Goal: Transaction & Acquisition: Subscribe to service/newsletter

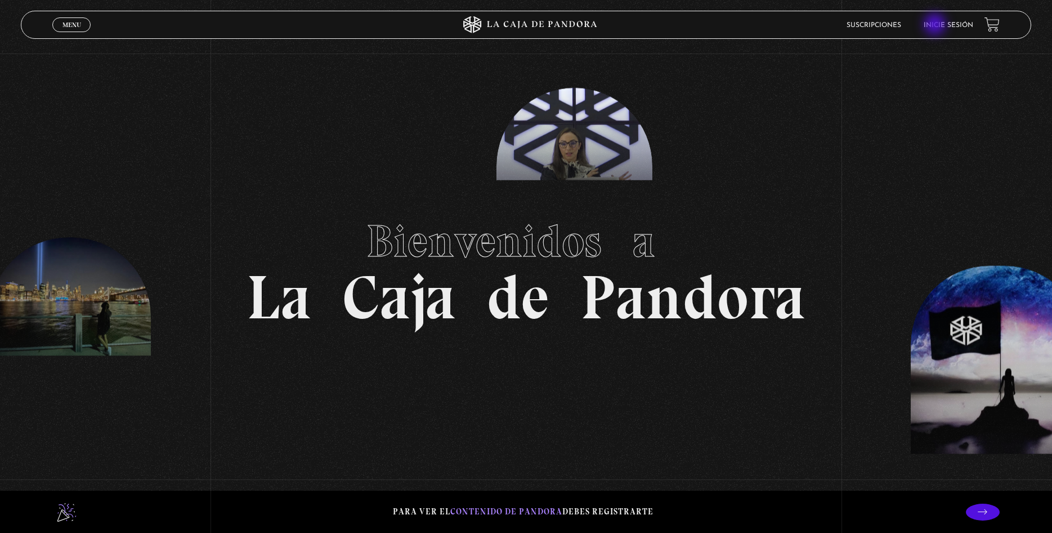
click at [937, 25] on link "Inicie sesión" at bounding box center [949, 25] width 50 height 7
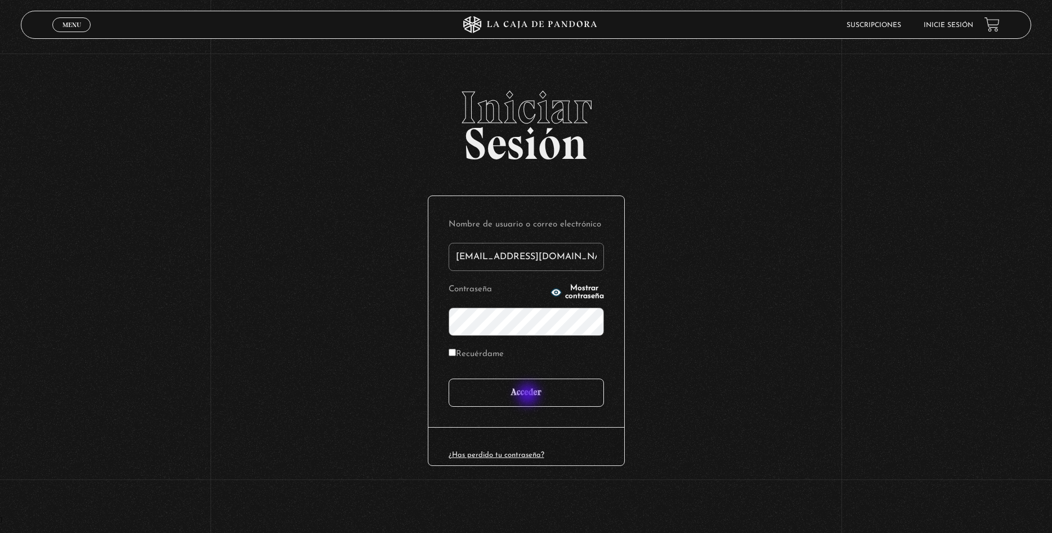
type input "[EMAIL_ADDRESS][DOMAIN_NAME]"
click at [529, 395] on input "Acceder" at bounding box center [526, 392] width 155 height 28
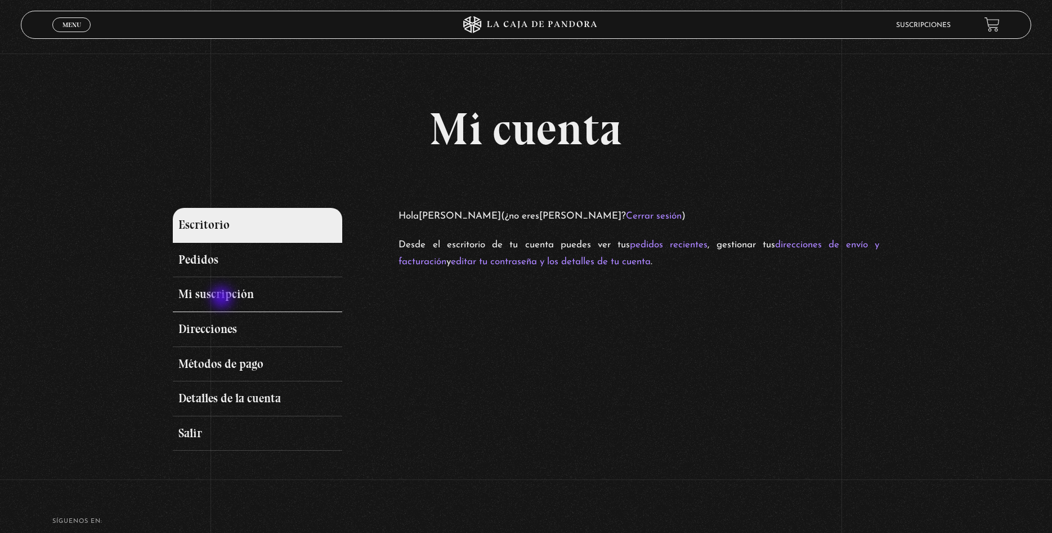
click at [223, 298] on link "Mi suscripción" at bounding box center [257, 294] width 169 height 35
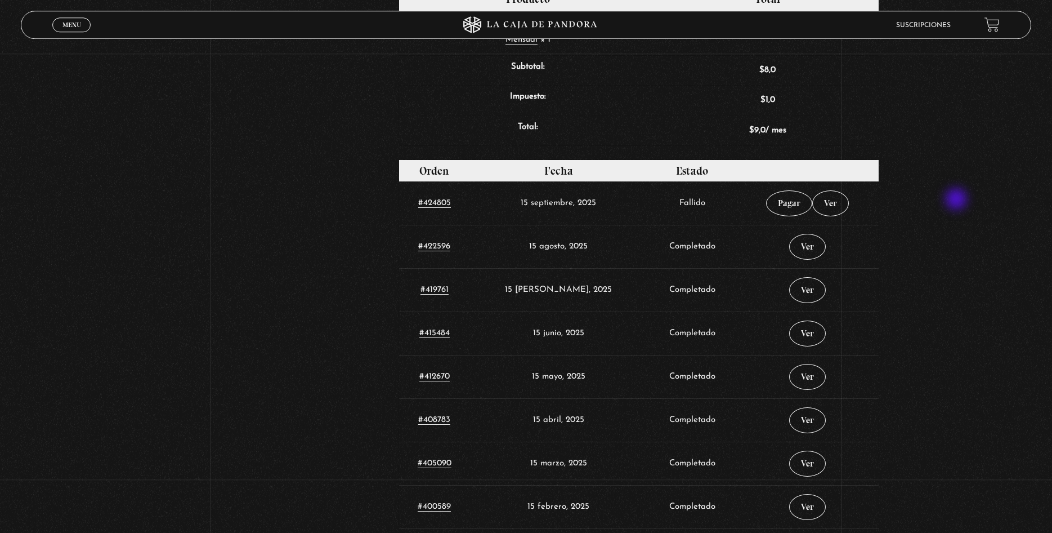
scroll to position [459, 0]
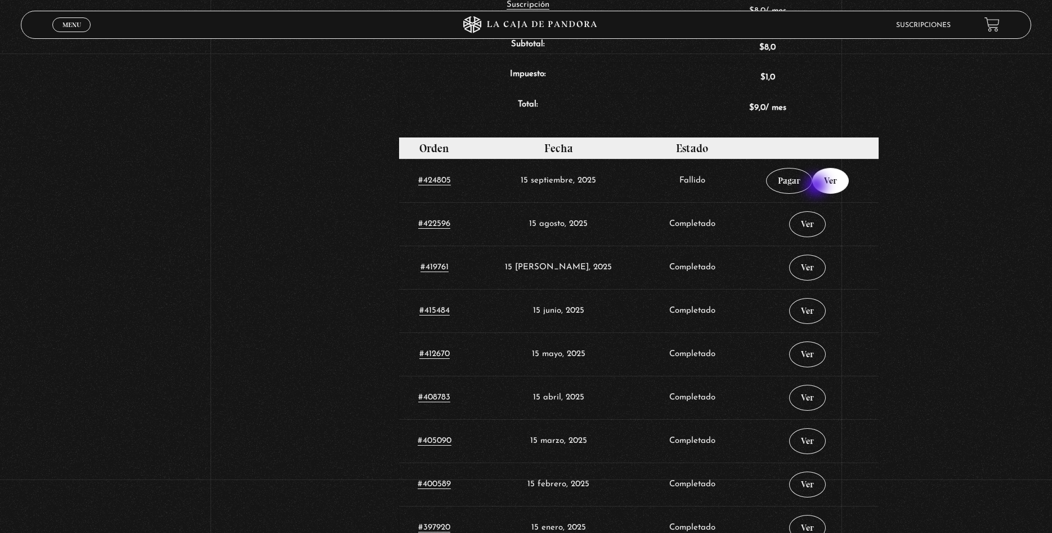
click at [817, 186] on link "Ver" at bounding box center [830, 181] width 37 height 26
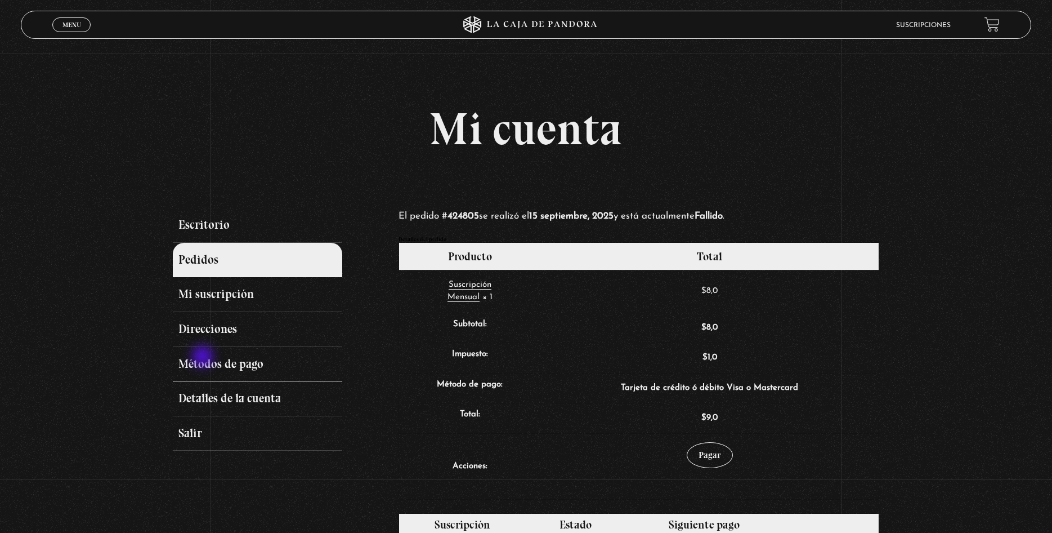
click at [207, 363] on link "Métodos de pago" at bounding box center [257, 364] width 169 height 35
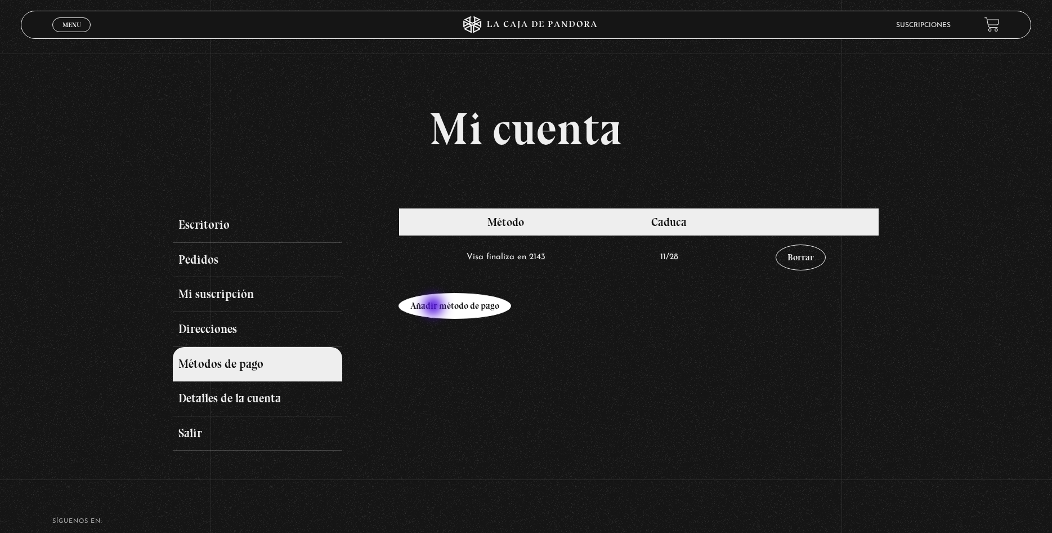
click at [435, 307] on link "Añadir método de pago" at bounding box center [455, 306] width 113 height 26
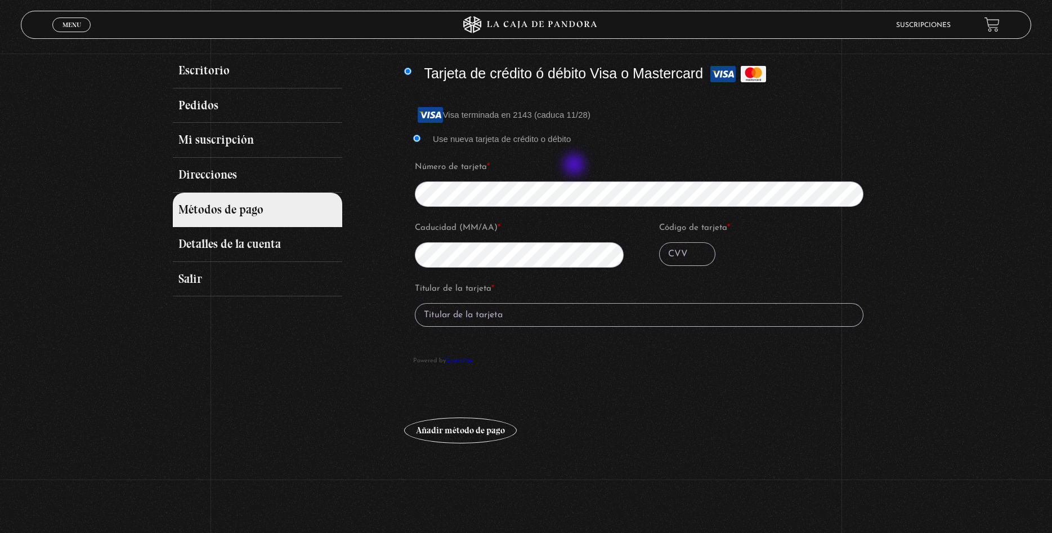
scroll to position [172, 0]
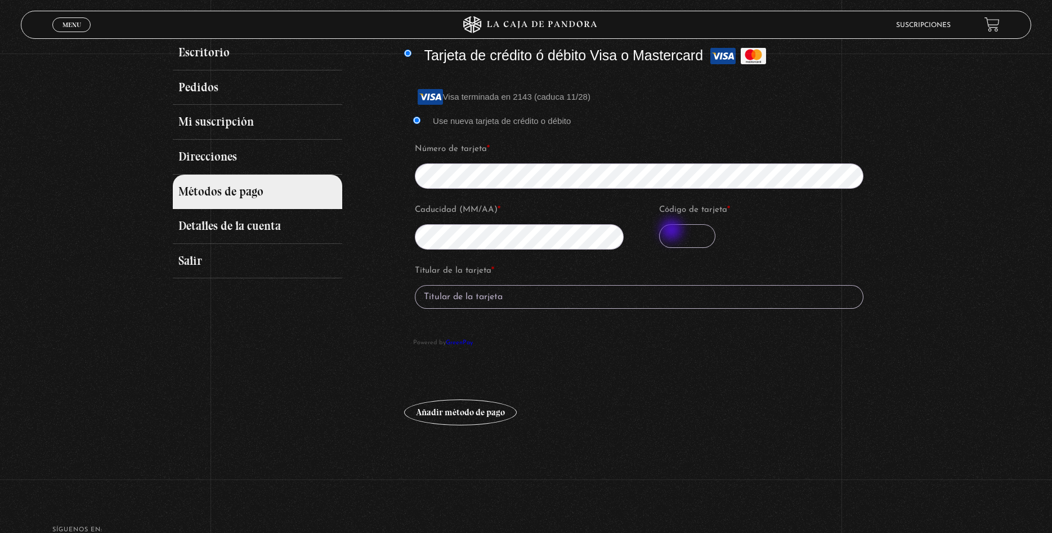
click at [673, 231] on input "Código de tarjeta *" at bounding box center [687, 236] width 56 height 24
type input "429"
click at [506, 295] on input "Titular de la tarjeta *" at bounding box center [639, 297] width 449 height 24
type input "Cianny Mora Chaves"
click at [470, 416] on button "Añadir método de pago" at bounding box center [460, 412] width 113 height 26
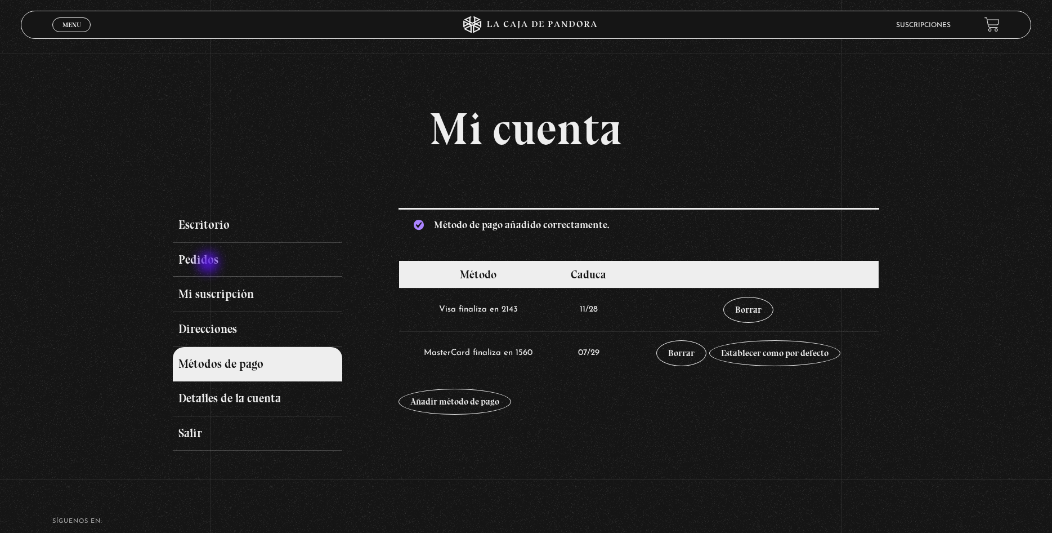
click at [209, 262] on link "Pedidos" at bounding box center [257, 260] width 169 height 35
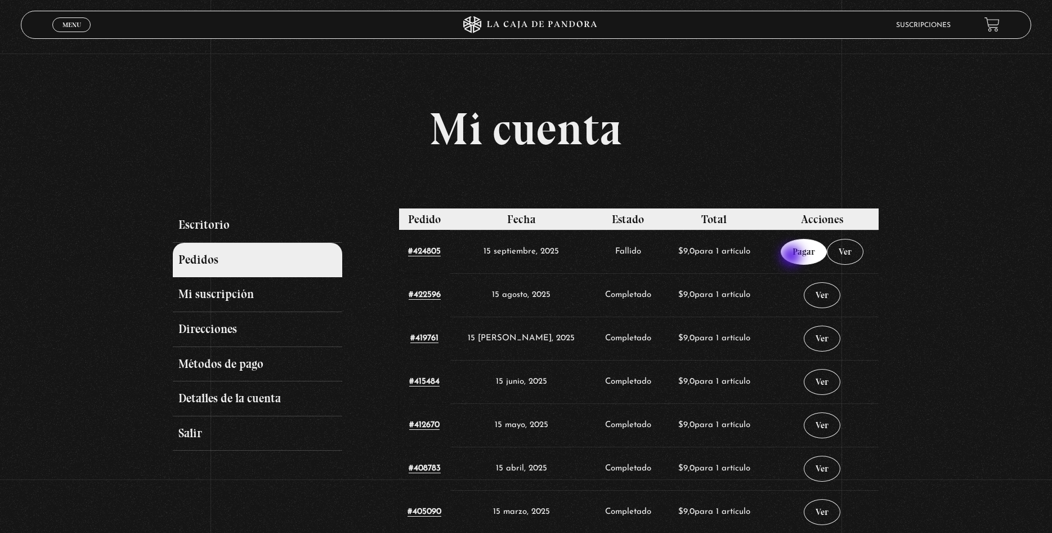
click at [793, 257] on link "Pagar" at bounding box center [804, 252] width 46 height 26
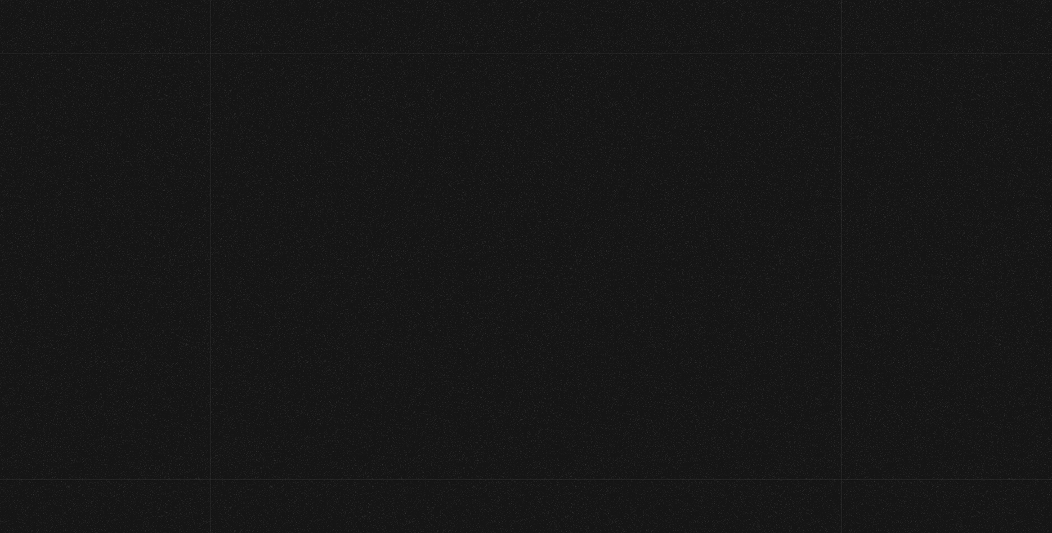
select select "CR-SJ"
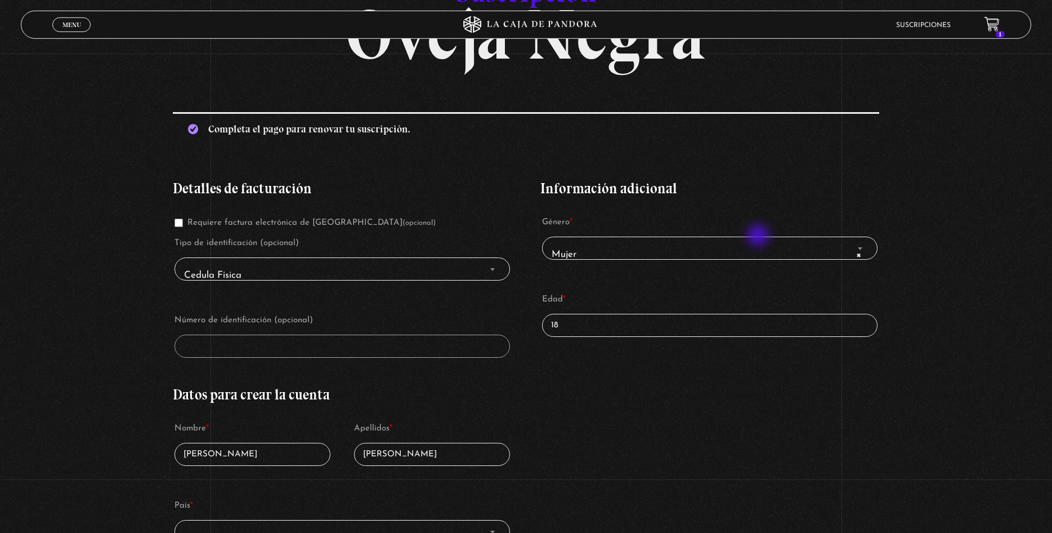
scroll to position [172, 0]
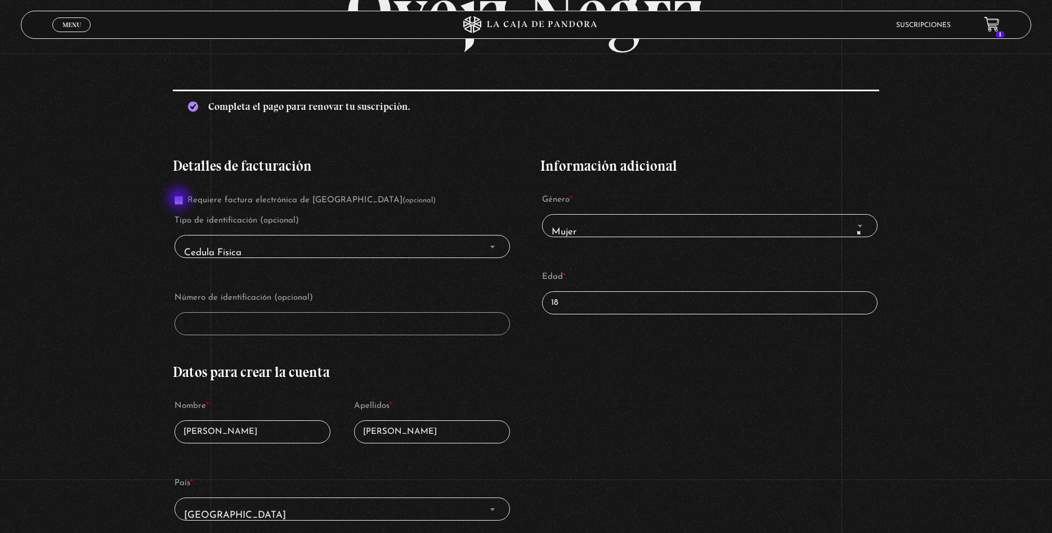
click at [180, 199] on input "Requiere factura electrónica de Costa Rica (opcional)" at bounding box center [179, 200] width 8 height 8
checkbox input "true"
click at [215, 249] on span "Cedula Fisica" at bounding box center [343, 252] width 326 height 25
click at [230, 242] on span "Cedula Fisica" at bounding box center [343, 252] width 326 height 25
click at [970, 274] on div "Suscripción Oveja Negra Completa el pago para renovar tu suscripción. ¿Tienes u…" at bounding box center [526, 540] width 1052 height 1213
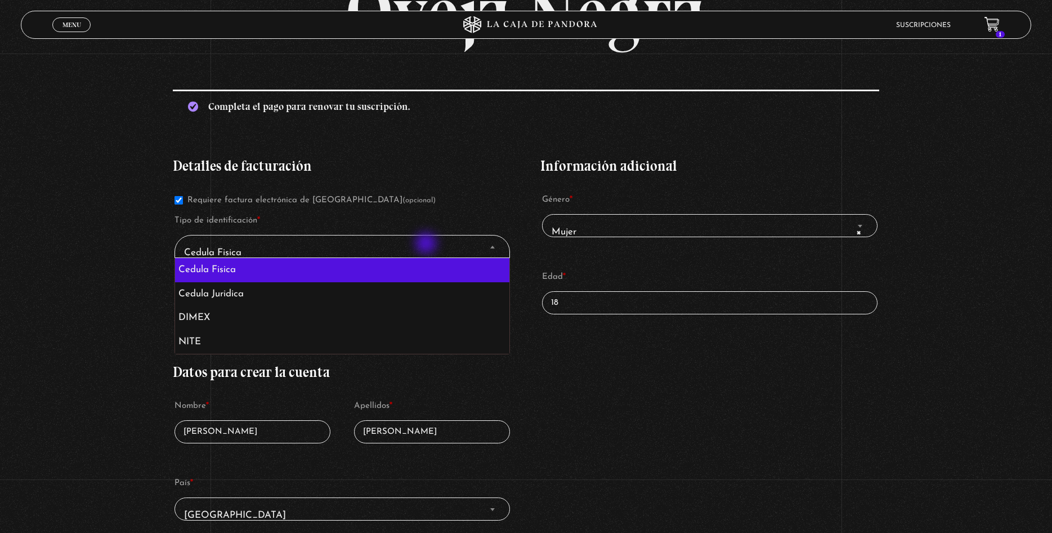
click at [427, 244] on span "Cedula Fisica" at bounding box center [343, 252] width 326 height 25
click at [691, 376] on div "Detalles de facturación Requiere factura electrónica de Costa Rica (opcional) T…" at bounding box center [526, 462] width 707 height 640
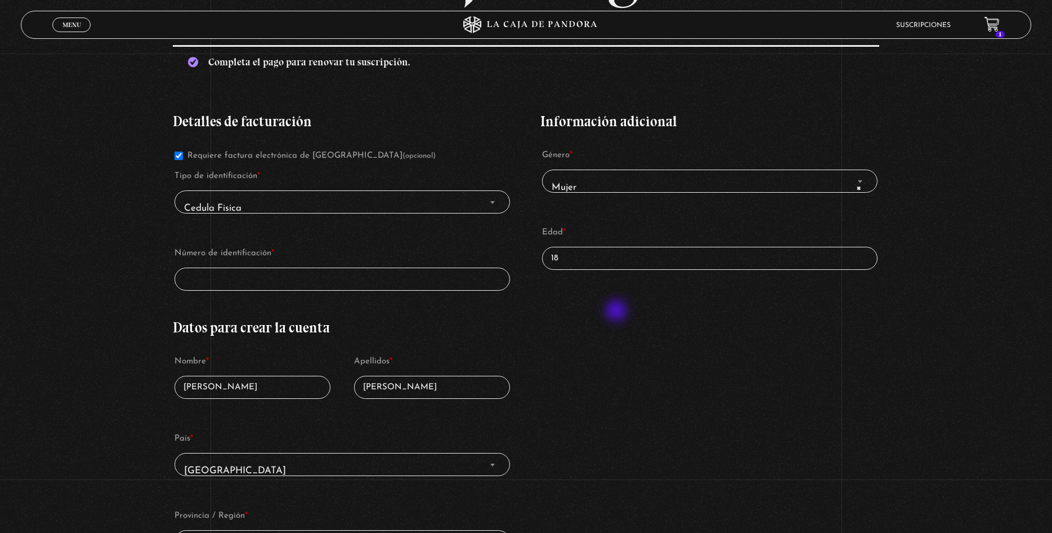
scroll to position [287, 0]
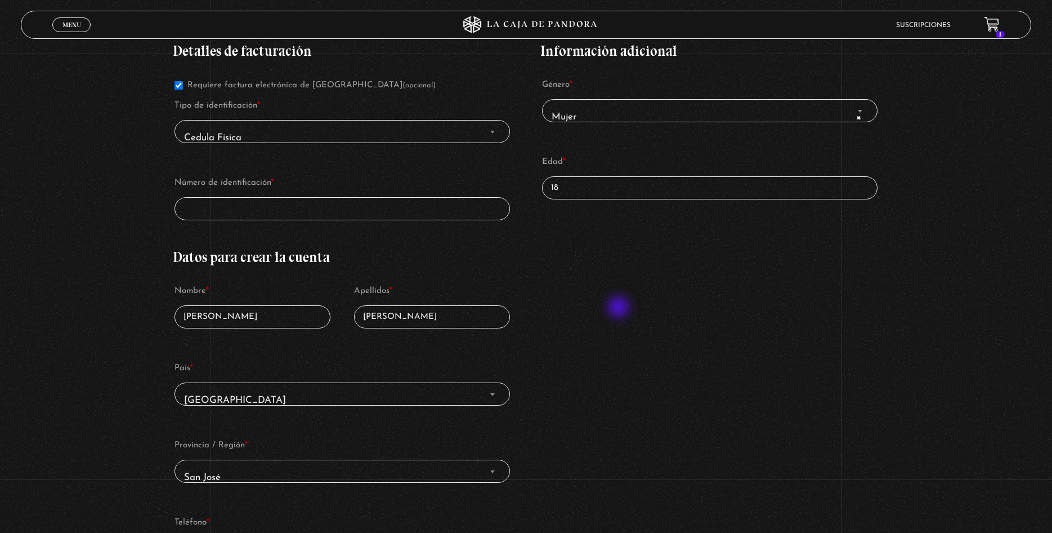
click at [620, 308] on div "Detalles de facturación Requiere factura electrónica de Costa Rica (opcional) T…" at bounding box center [526, 347] width 707 height 640
click at [321, 208] on input "Número de identificación *" at bounding box center [343, 208] width 336 height 23
drag, startPoint x: 570, startPoint y: 193, endPoint x: 539, endPoint y: 187, distance: 31.9
click at [542, 187] on input "18" at bounding box center [710, 187] width 336 height 23
type input "30"
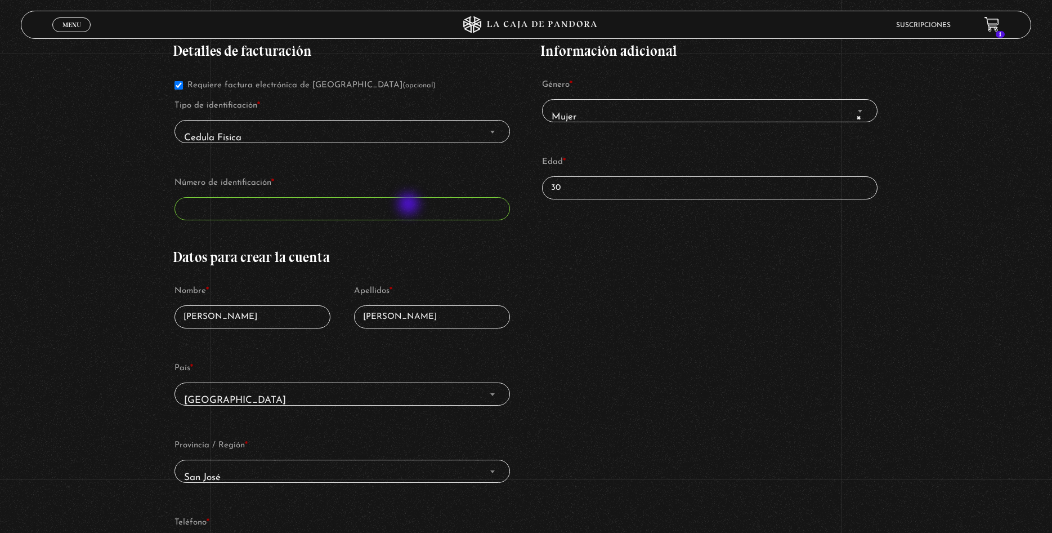
click at [410, 205] on input "Número de identificación *" at bounding box center [343, 208] width 336 height 23
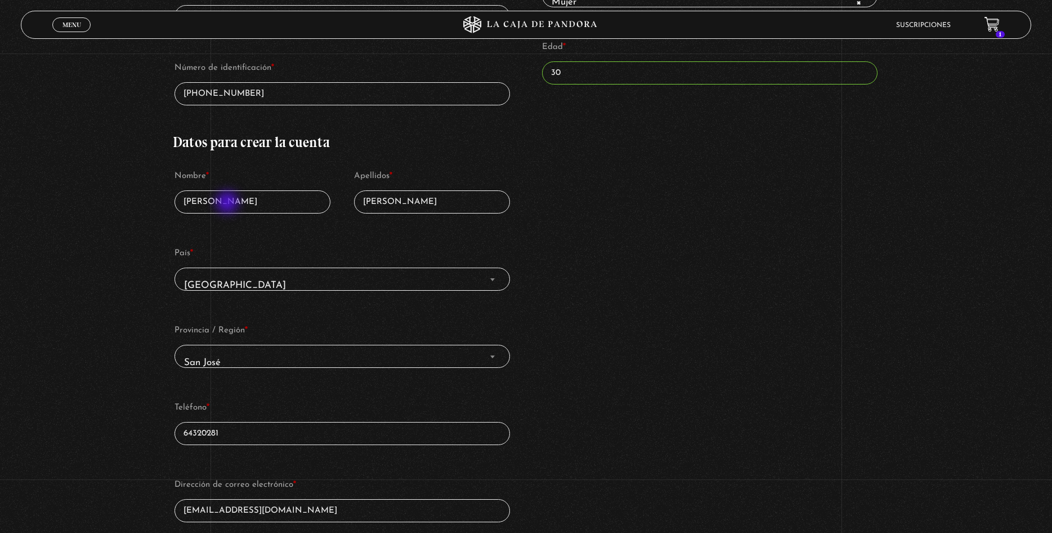
type input "1-1585-0271"
drag, startPoint x: 229, startPoint y: 203, endPoint x: 159, endPoint y: 207, distance: 69.3
click at [175, 207] on input "Sianny" at bounding box center [253, 201] width 156 height 23
type input "Cianny"
click at [457, 193] on input "Mora" at bounding box center [432, 201] width 156 height 23
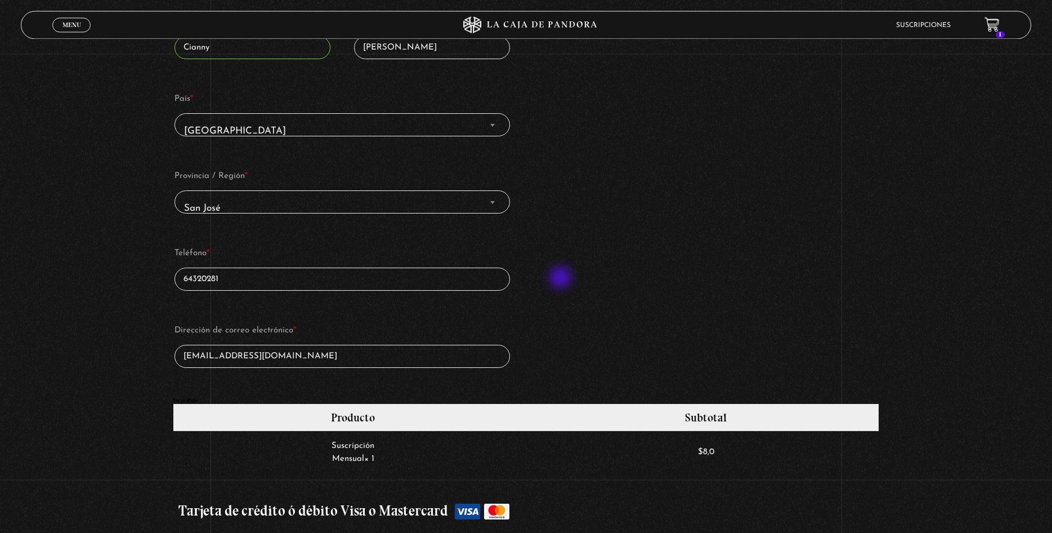
scroll to position [574, 0]
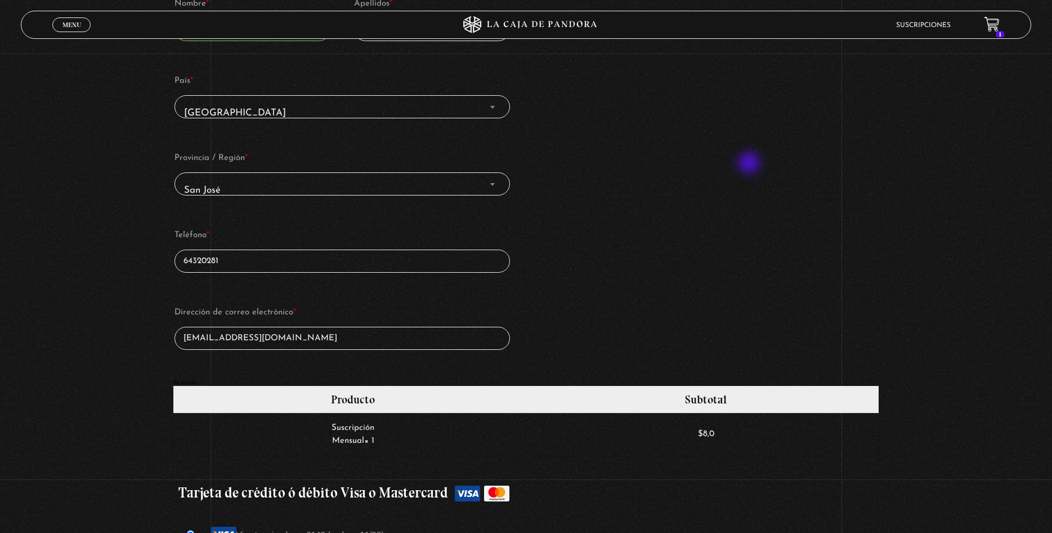
click at [755, 164] on div "Detalles de facturación Requiere factura electrónica de Costa Rica (opcional) T…" at bounding box center [526, 60] width 707 height 640
click at [719, 144] on div "Detalles de facturación Requiere factura electrónica de Costa Rica (opcional) T…" at bounding box center [526, 60] width 707 height 640
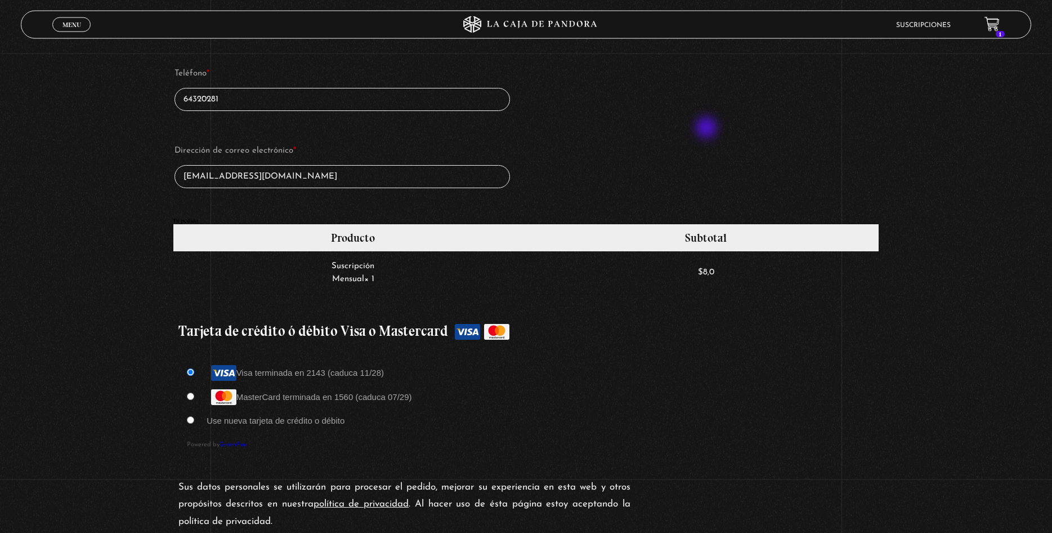
scroll to position [747, 0]
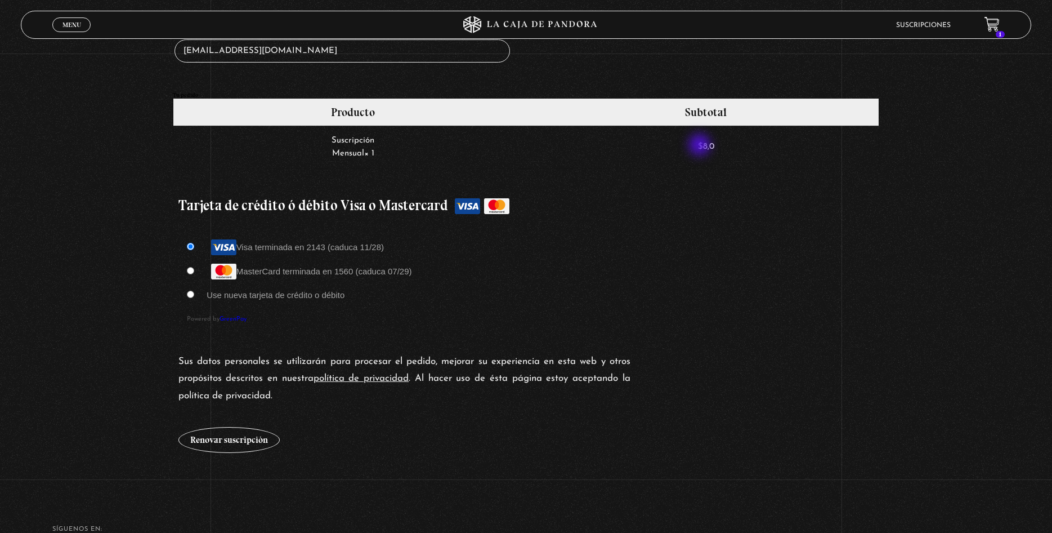
scroll to position [919, 0]
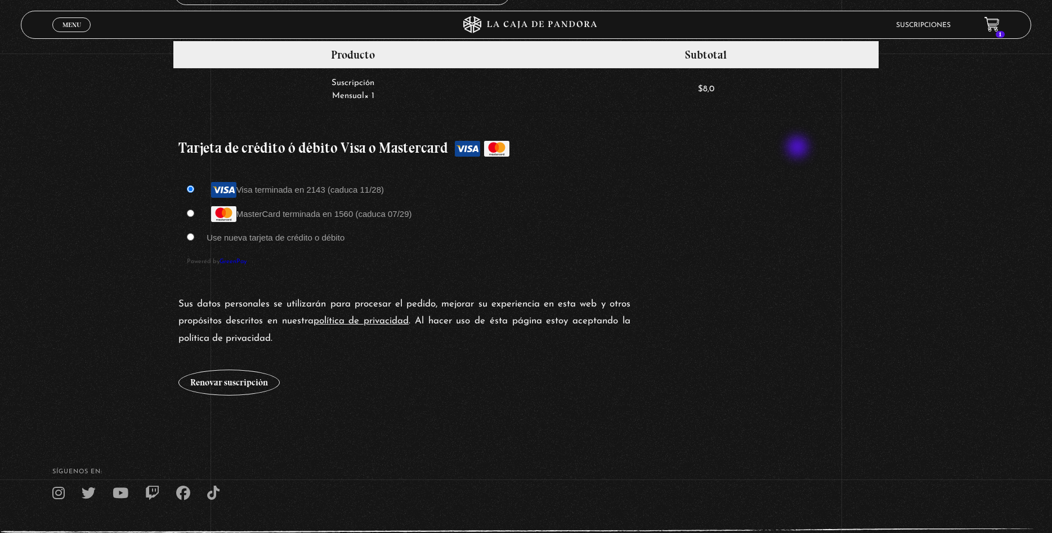
click at [799, 148] on label "Tarjeta de crédito ó débito Visa o Mastercard" at bounding box center [526, 148] width 696 height 28
click at [0, 0] on input "Tarjeta de crédito ó débito Visa o Mastercard" at bounding box center [0, 0] width 0 height 0
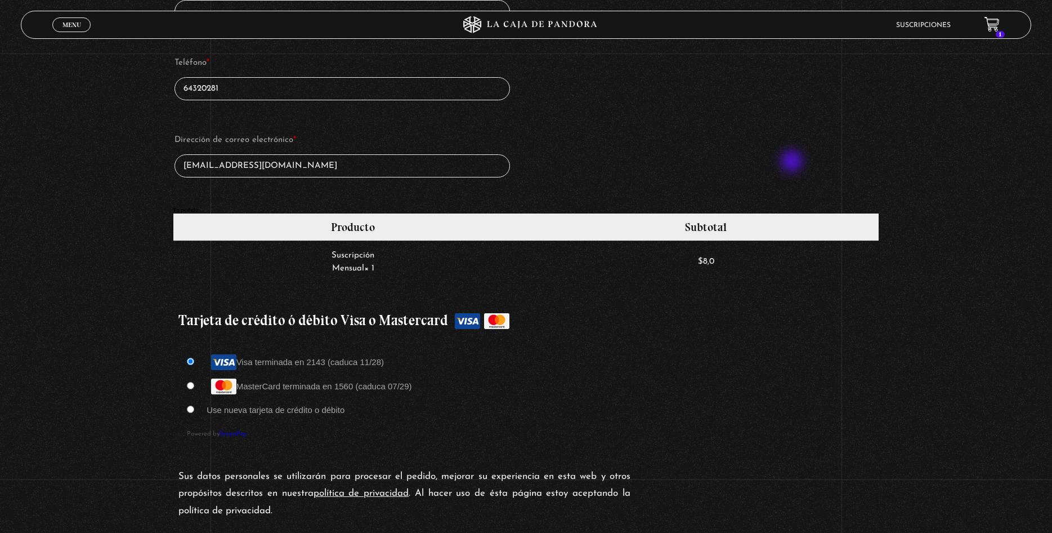
scroll to position [861, 0]
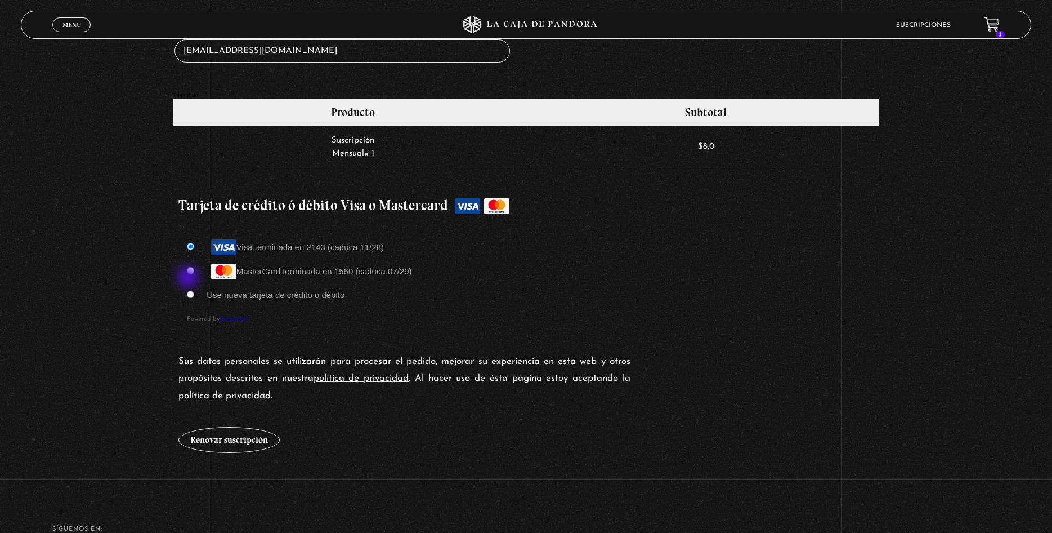
click at [189, 274] on input "MasterCard terminada en 1560 (caduca 07/29)" at bounding box center [190, 270] width 7 height 7
radio input "true"
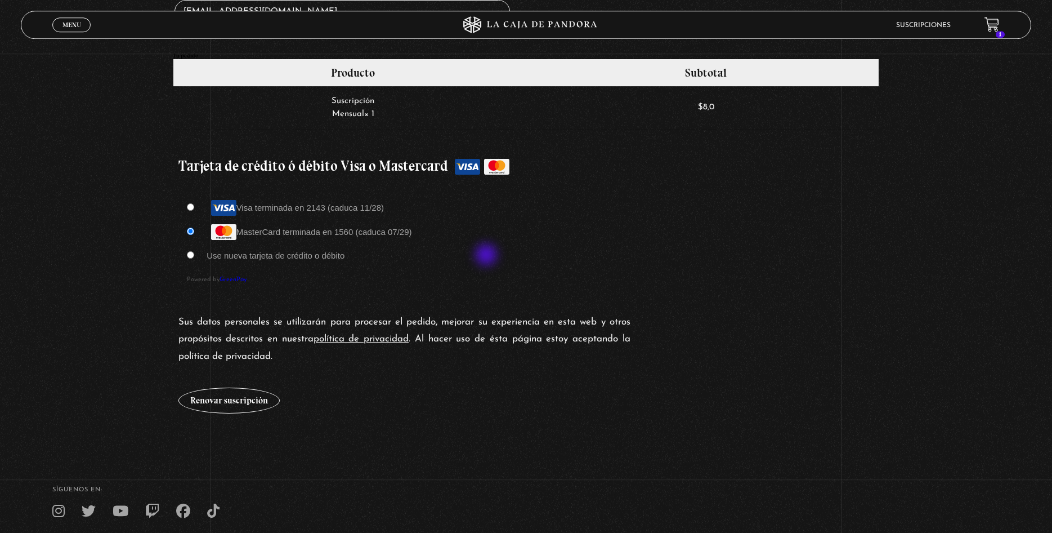
scroll to position [919, 0]
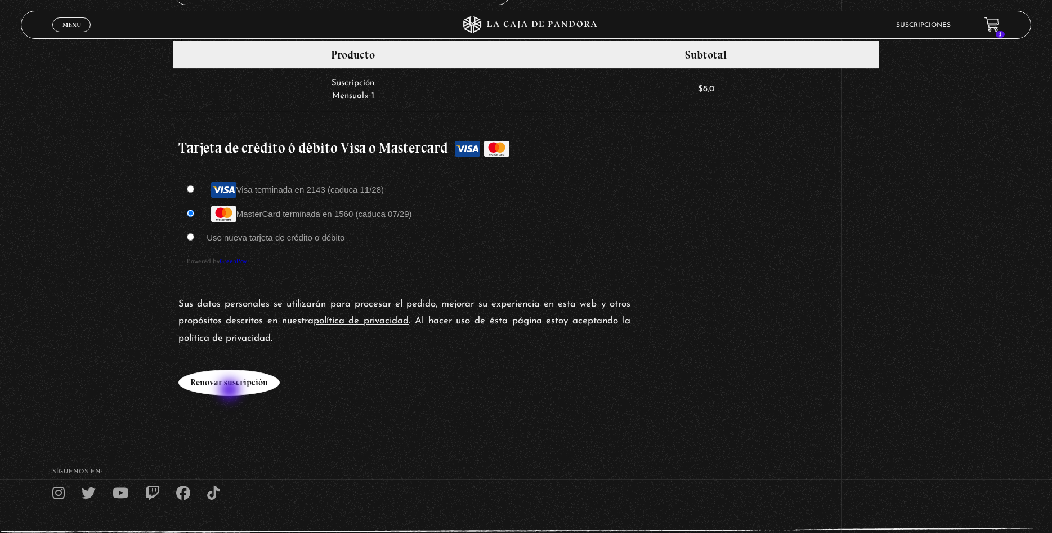
click at [231, 391] on button "Renovar suscripción" at bounding box center [228, 382] width 101 height 26
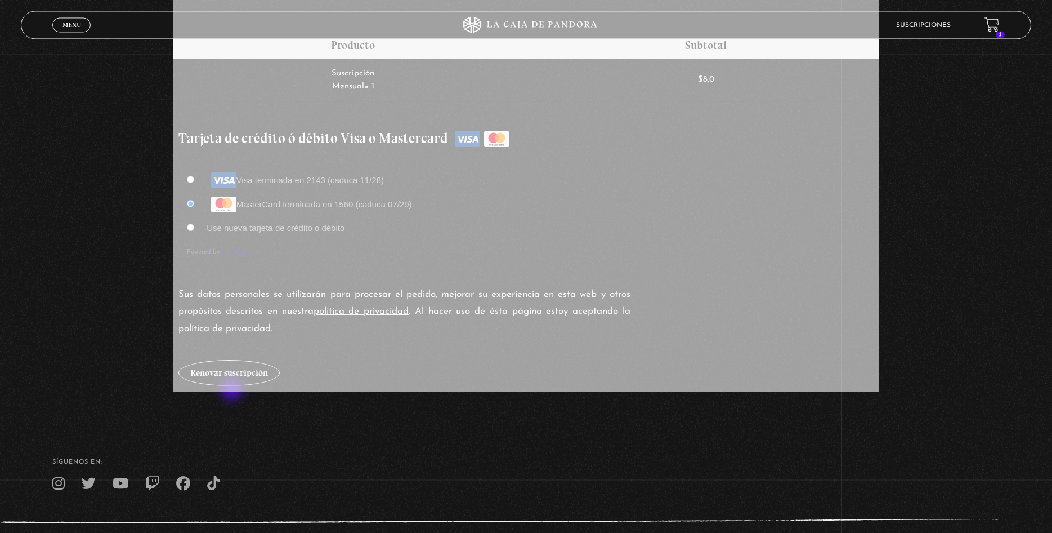
scroll to position [976, 0]
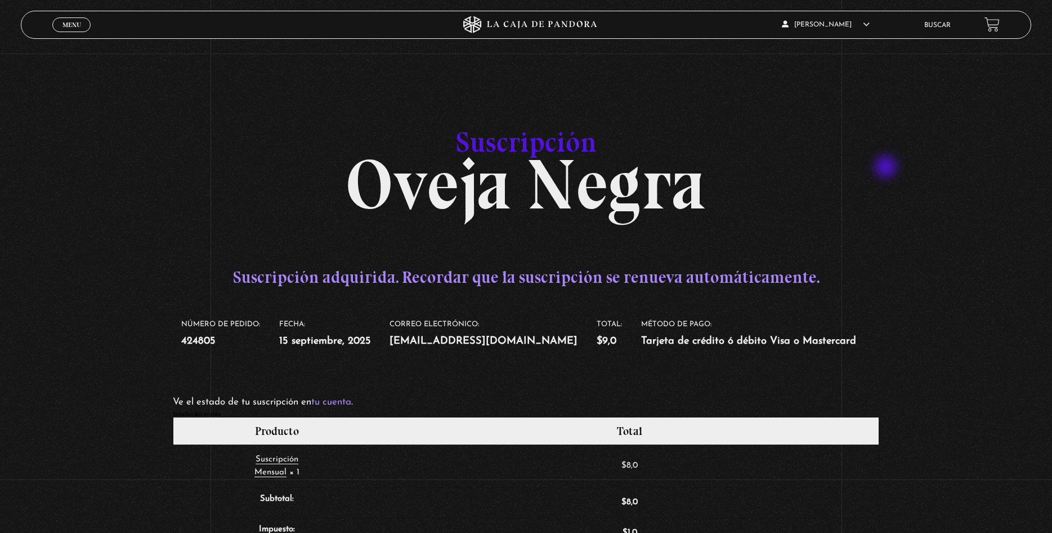
click at [887, 168] on div "Suscripción Oveja Negra Suscripción adquirida. Recordar que la suscripción se r…" at bounding box center [526, 486] width 1052 height 761
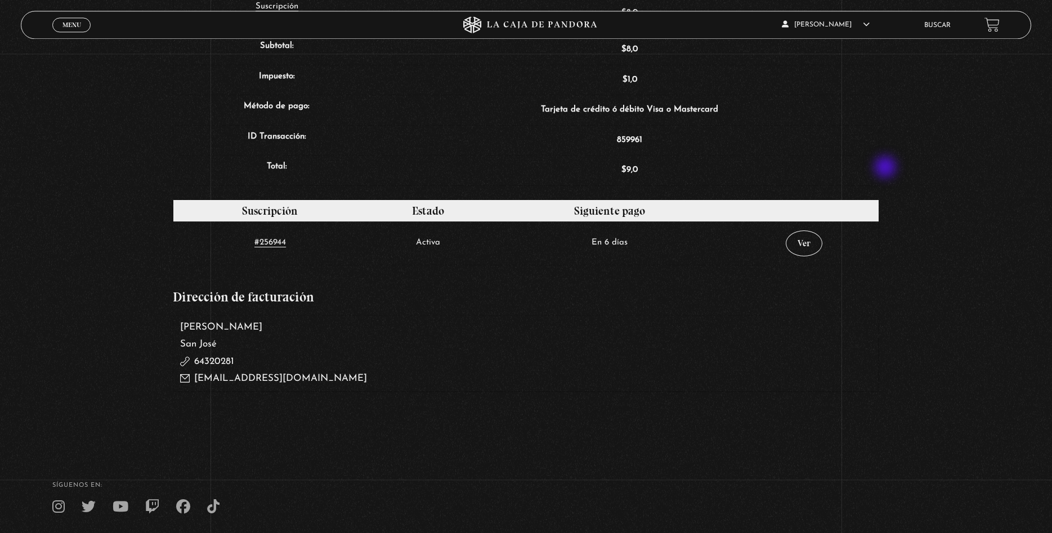
scroll to position [459, 0]
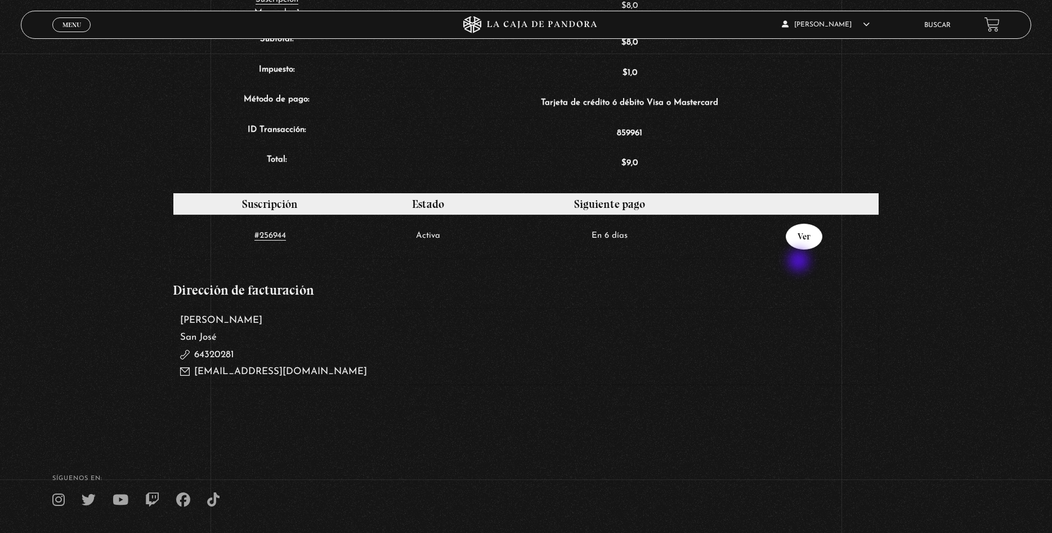
click at [800, 249] on link "Ver" at bounding box center [804, 237] width 37 height 26
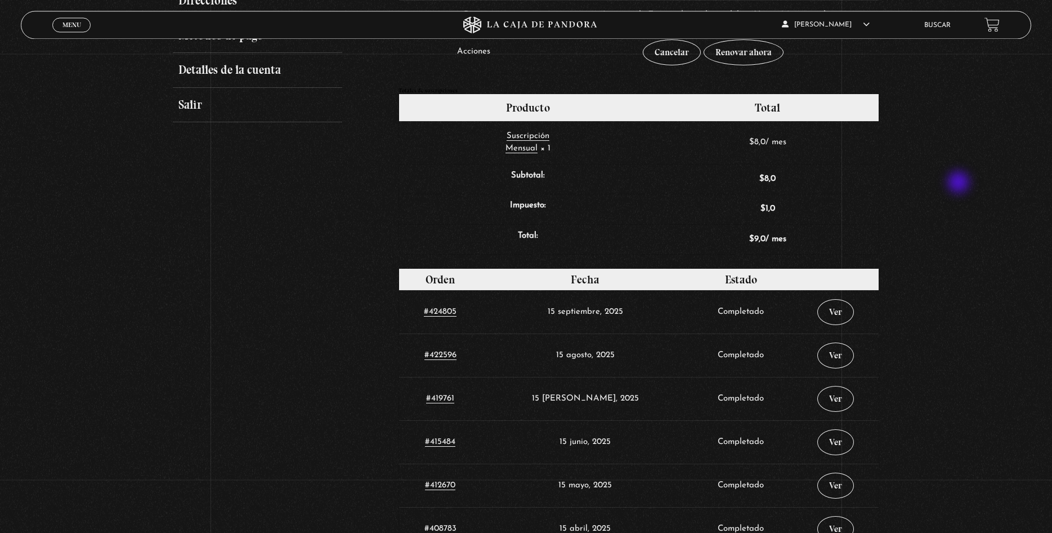
scroll to position [345, 0]
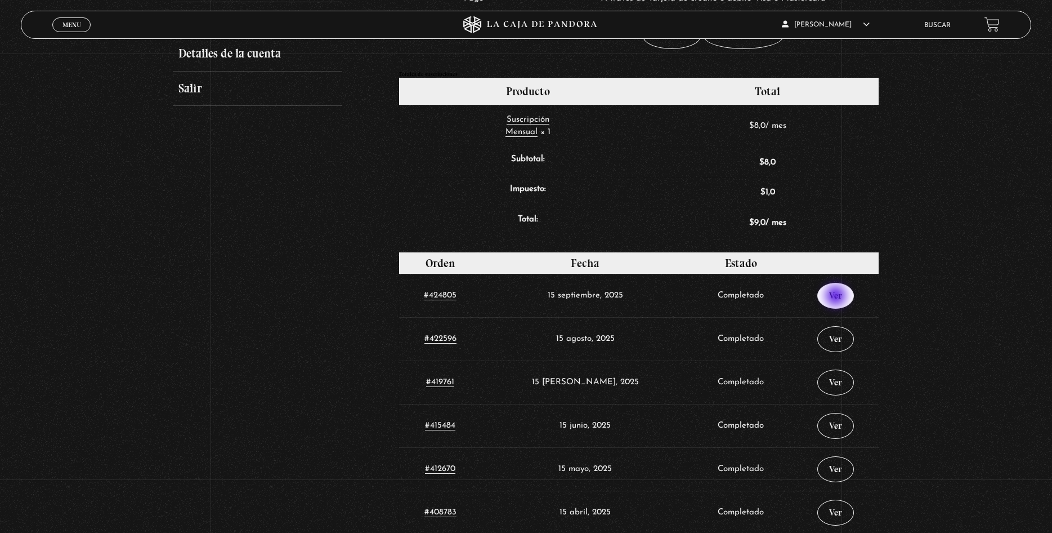
click at [837, 297] on link "Ver" at bounding box center [835, 296] width 37 height 26
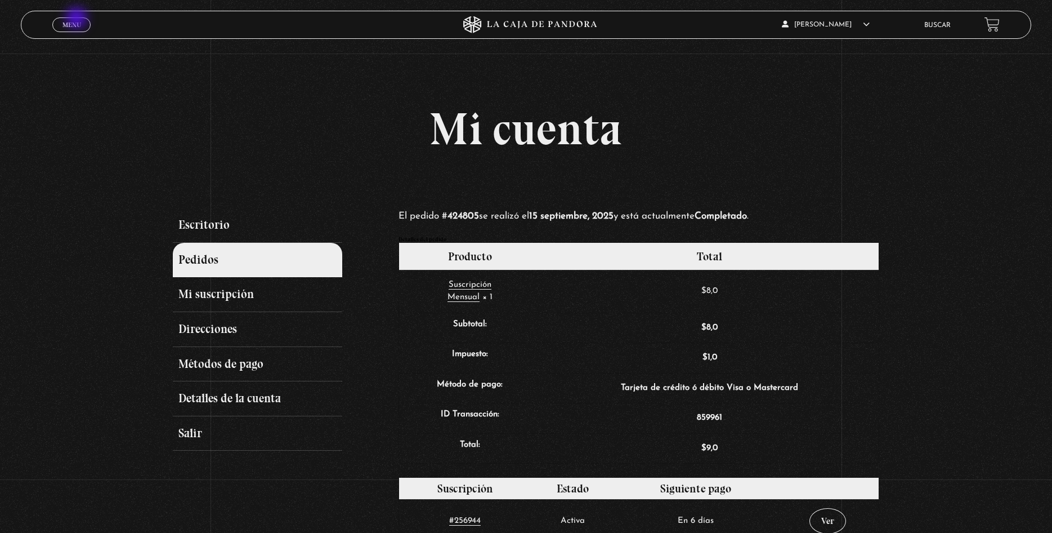
click at [78, 19] on link "Menu Cerrar" at bounding box center [71, 24] width 38 height 15
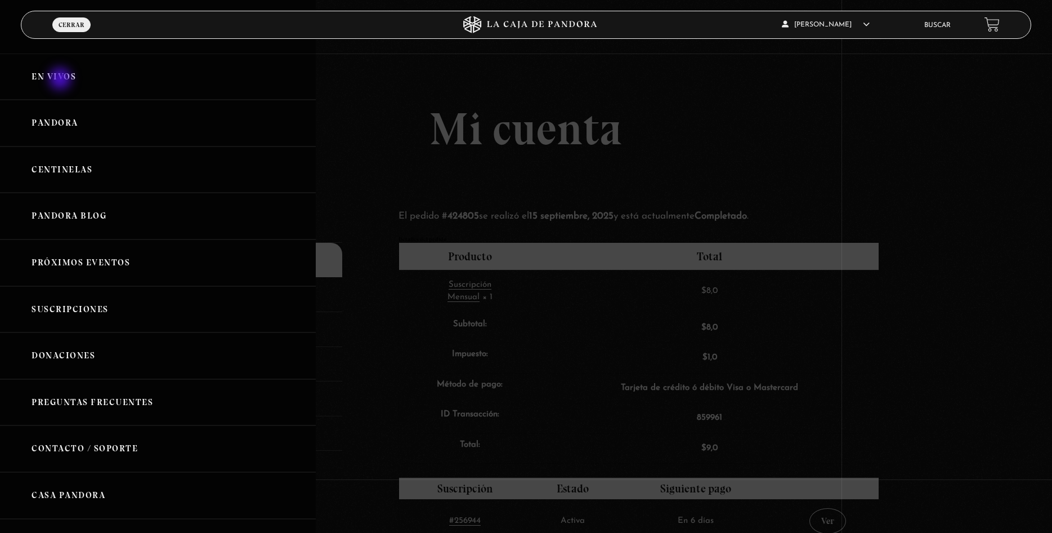
click at [61, 80] on link "En vivos" at bounding box center [158, 76] width 316 height 47
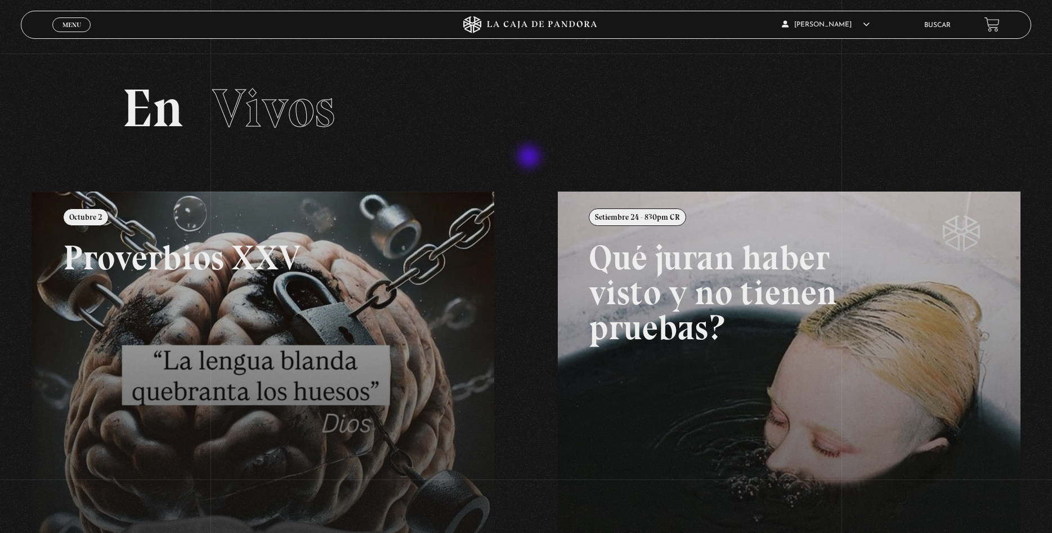
click at [530, 158] on section "En Vivos" at bounding box center [526, 122] width 1052 height 138
click at [566, 96] on h2 "En Vivos" at bounding box center [526, 108] width 808 height 53
click at [492, 25] on icon at bounding box center [526, 24] width 316 height 17
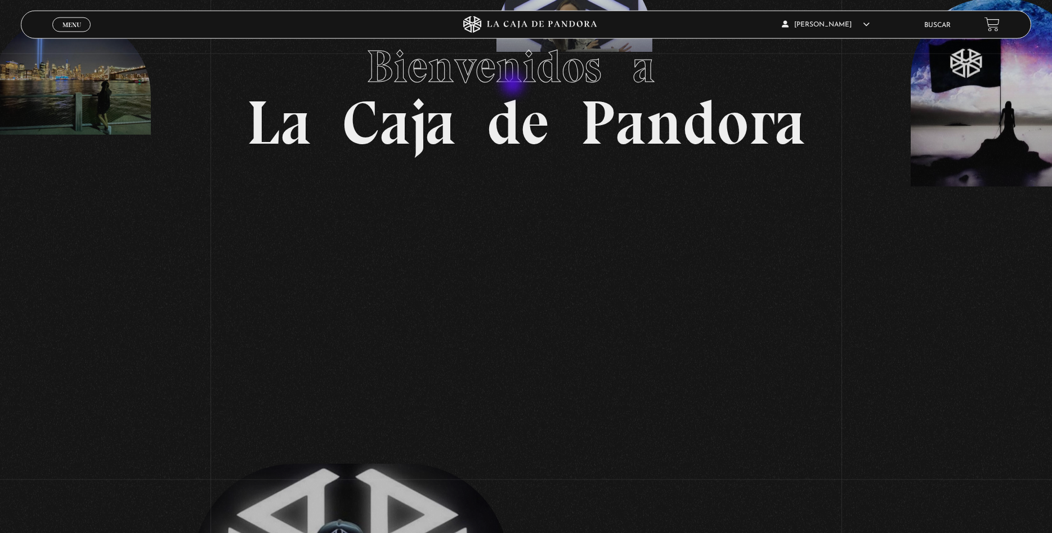
scroll to position [115, 0]
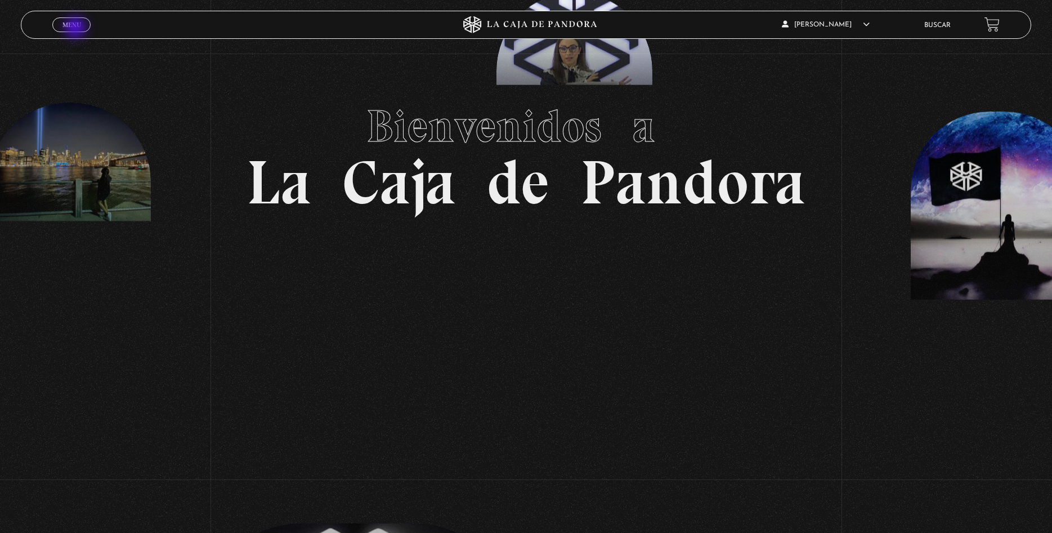
click at [76, 23] on span "Menu" at bounding box center [71, 24] width 19 height 7
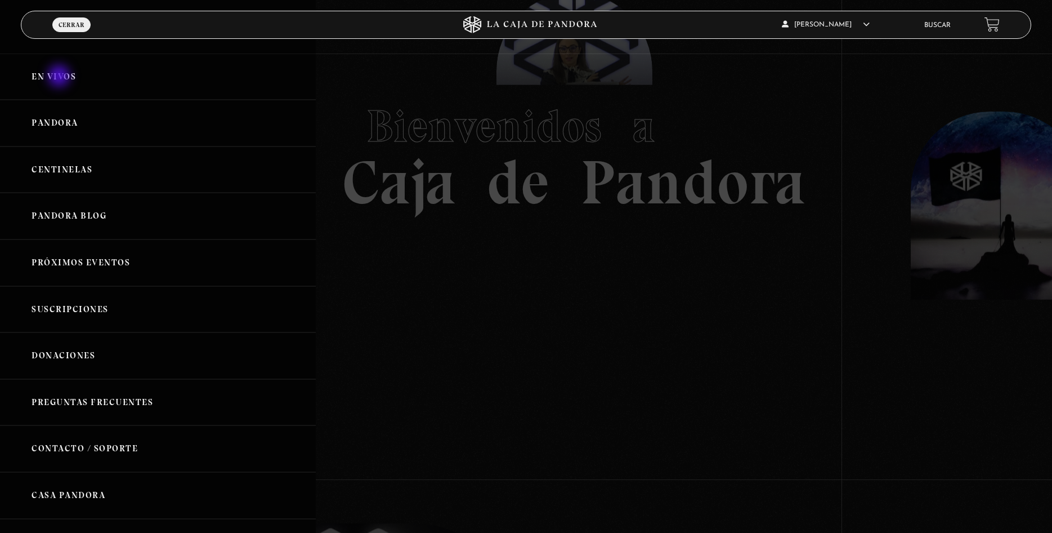
click at [60, 77] on link "En vivos" at bounding box center [158, 76] width 316 height 47
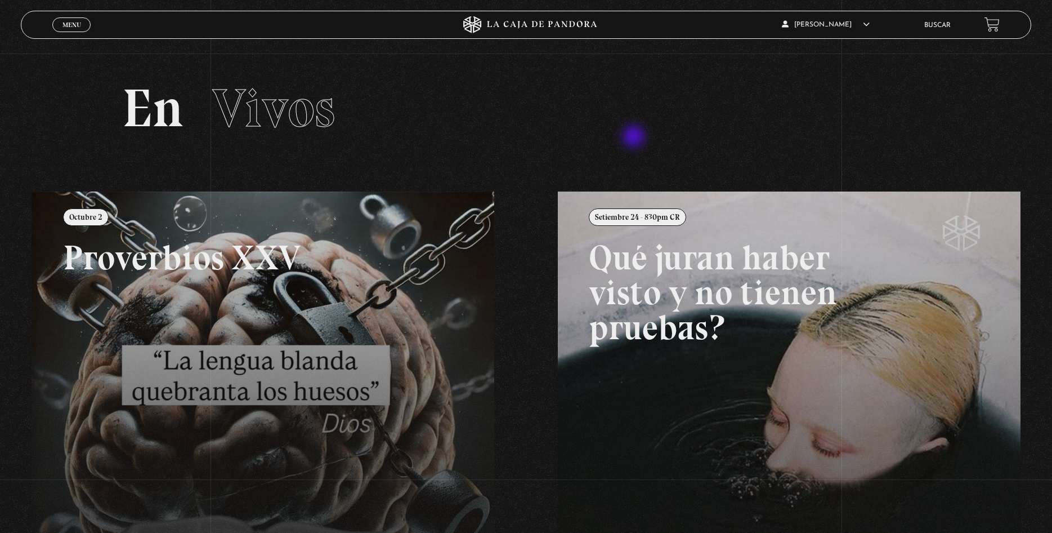
click at [636, 137] on section "En Vivos" at bounding box center [526, 122] width 1052 height 138
click at [694, 59] on section "En Vivos" at bounding box center [526, 122] width 1052 height 138
click at [78, 25] on span "Menu" at bounding box center [71, 24] width 19 height 7
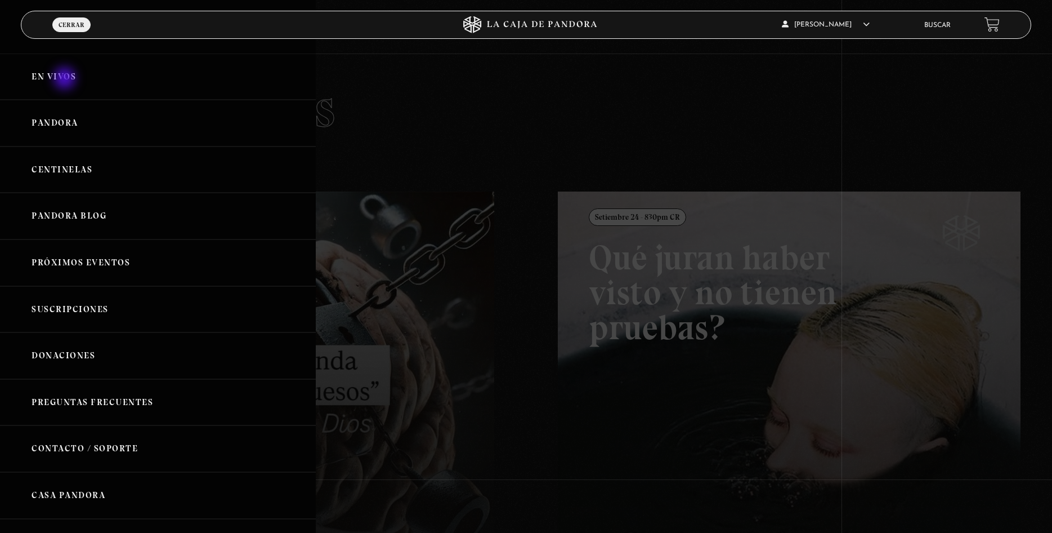
click at [66, 79] on link "En vivos" at bounding box center [158, 76] width 316 height 47
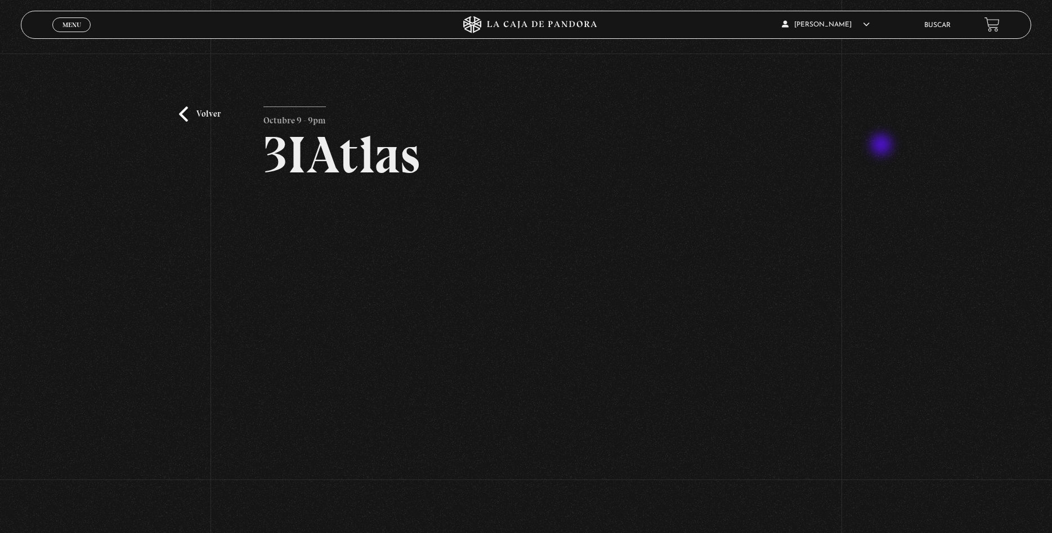
click at [883, 146] on div "Volver Octubre 9 - 9pm 3IAtlas" at bounding box center [526, 284] width 1052 height 462
click at [856, 250] on div "Volver Octubre 9 - 9pm 3IAtlas" at bounding box center [526, 284] width 1052 height 462
